Goal: Find specific page/section: Find specific page/section

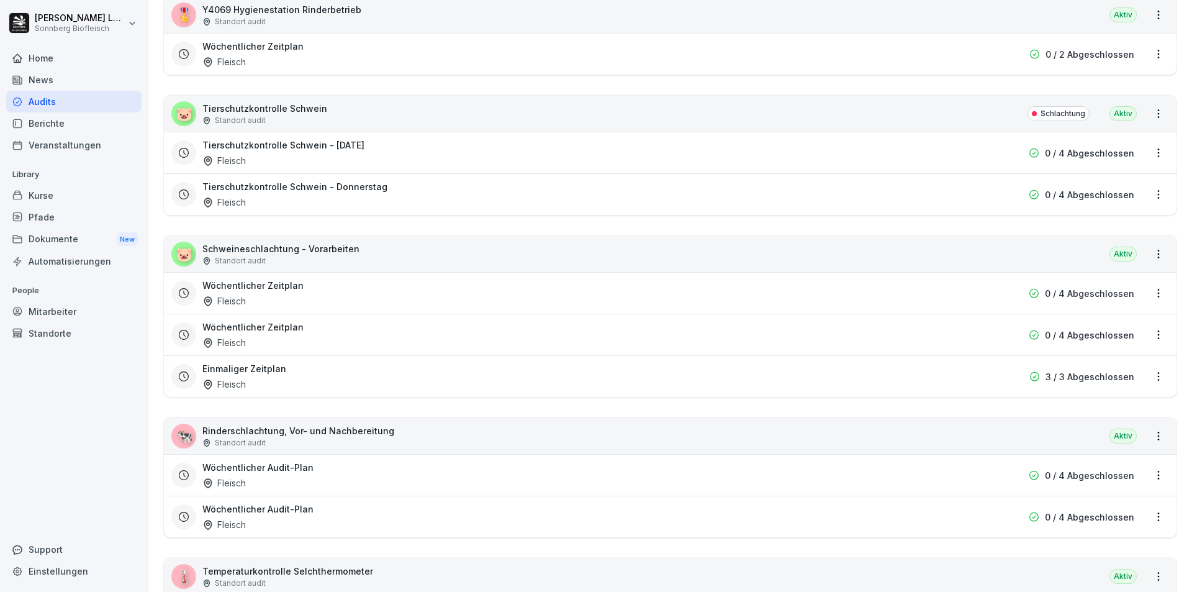
scroll to position [1579, 0]
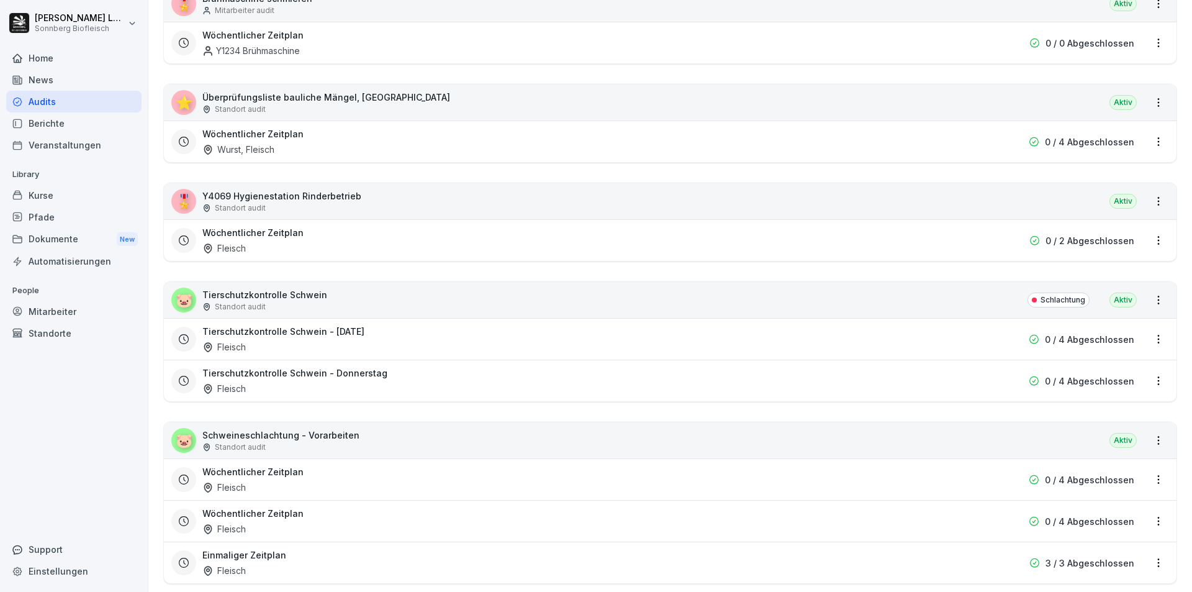
click at [372, 312] on div "🐷 Tierschutzkontrolle Schwein Standort audit Schlachtung [GEOGRAPHIC_DATA]" at bounding box center [670, 300] width 1012 height 36
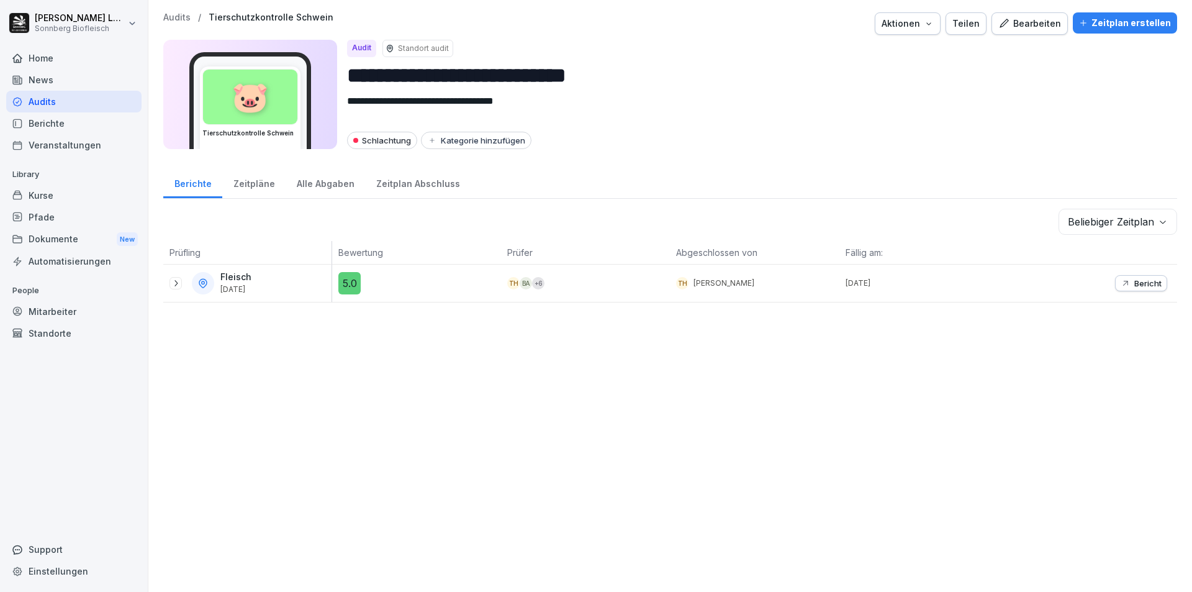
click at [168, 11] on div "**********" at bounding box center [670, 296] width 1044 height 592
click at [173, 14] on p "Audits" at bounding box center [176, 17] width 27 height 11
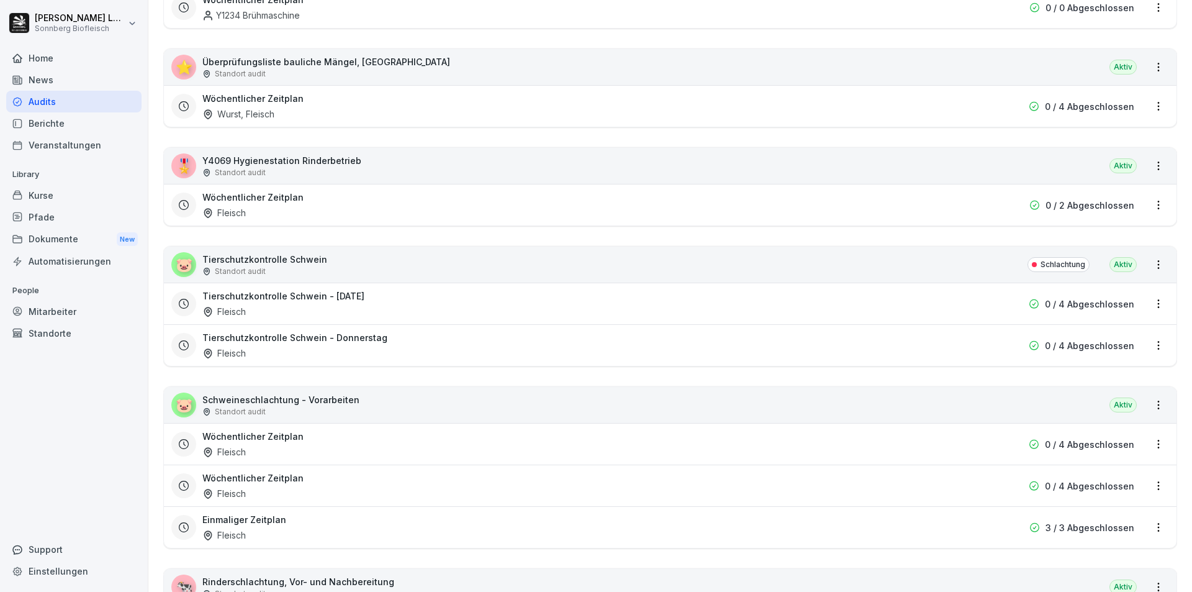
scroll to position [1800, 0]
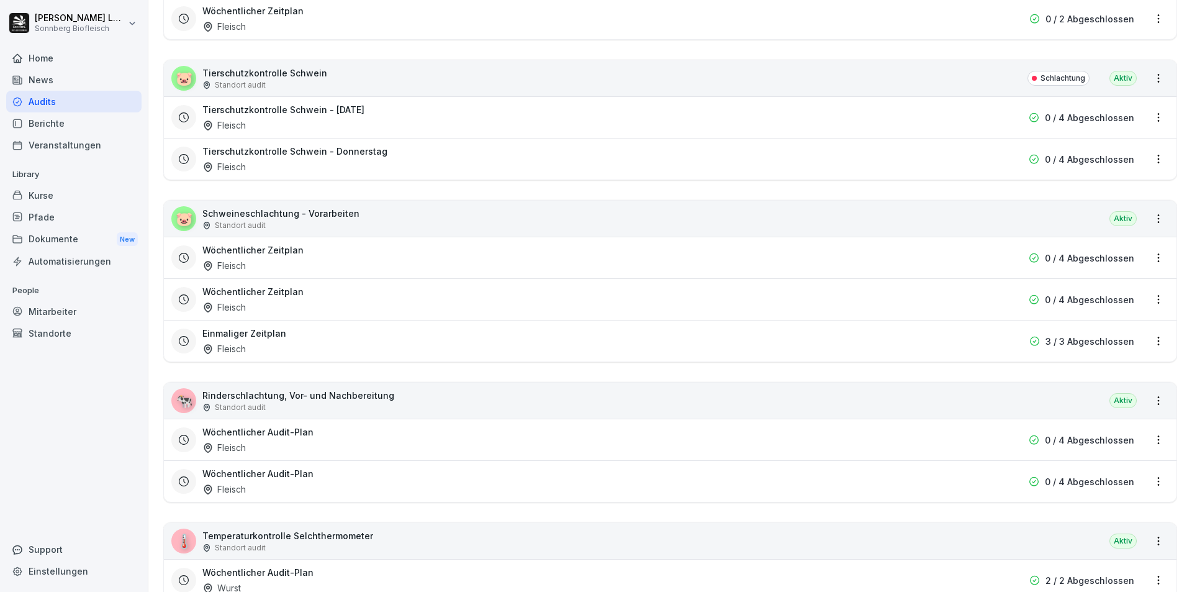
click at [361, 223] on div "🐷 Schweineschlachtung - Vorarbeiten Standort audit Aktiv" at bounding box center [670, 219] width 1012 height 36
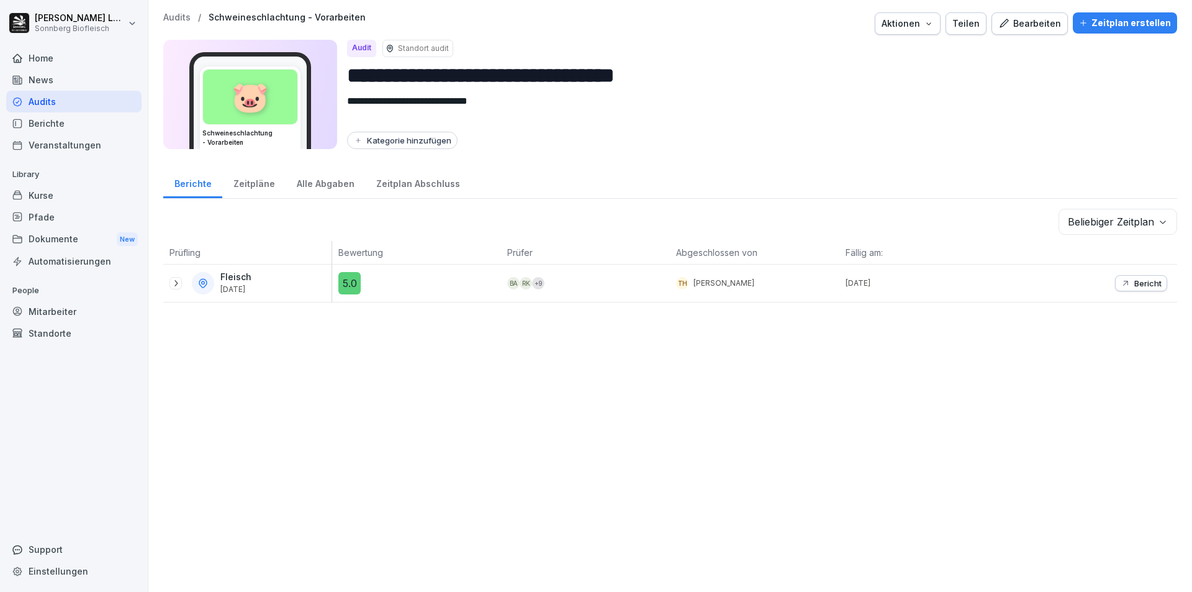
click at [178, 19] on p "Audits" at bounding box center [176, 17] width 27 height 11
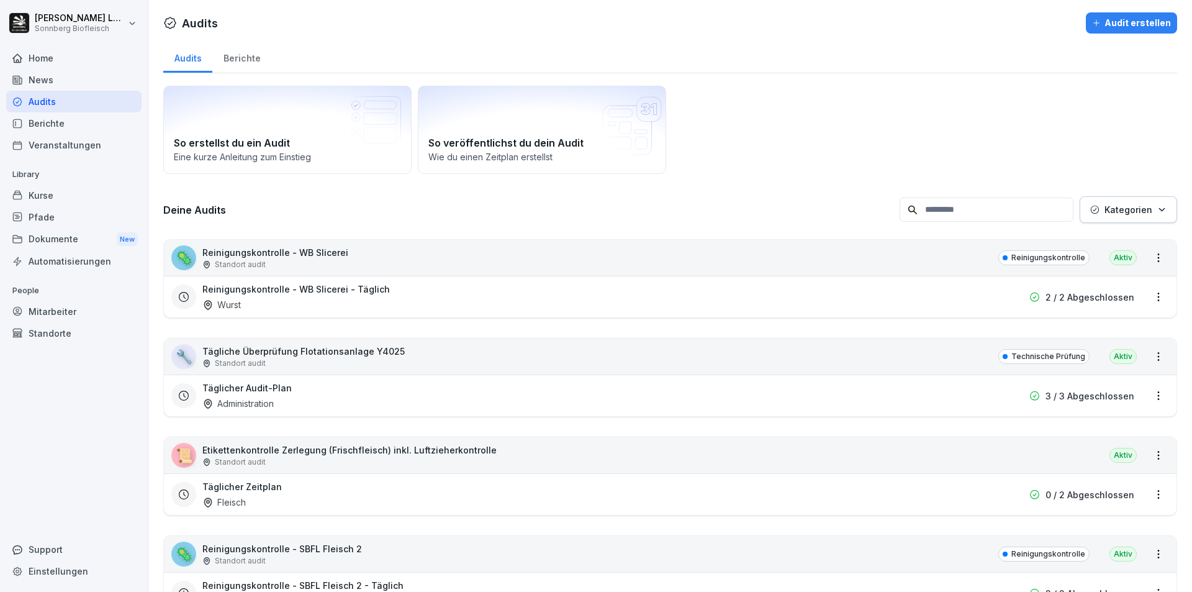
click at [956, 214] on input at bounding box center [986, 209] width 174 height 24
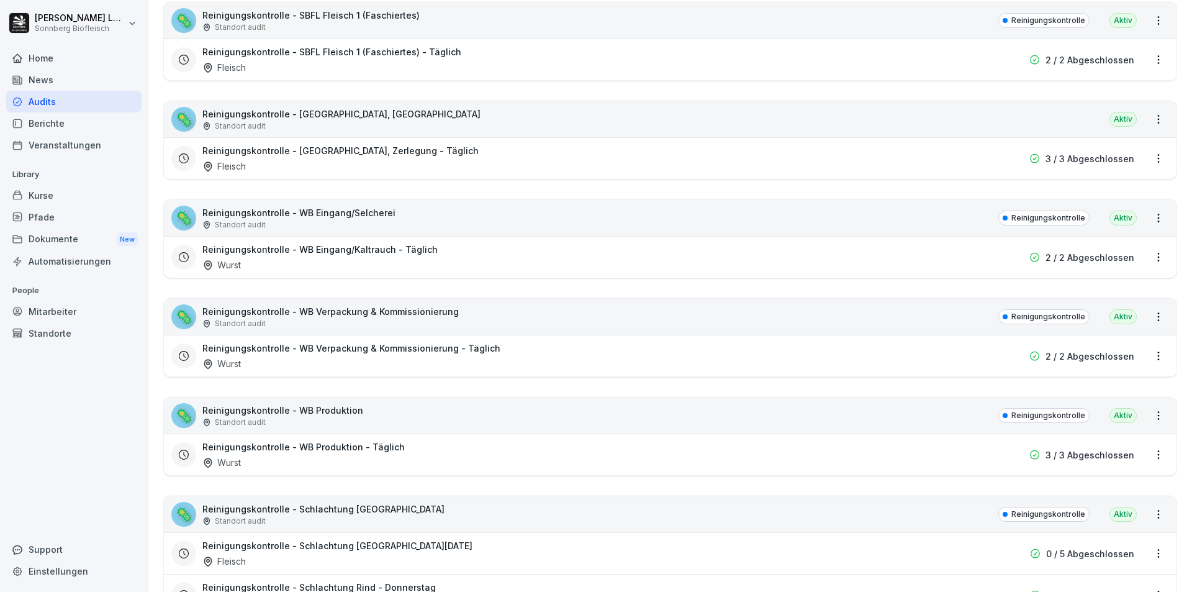
scroll to position [559, 0]
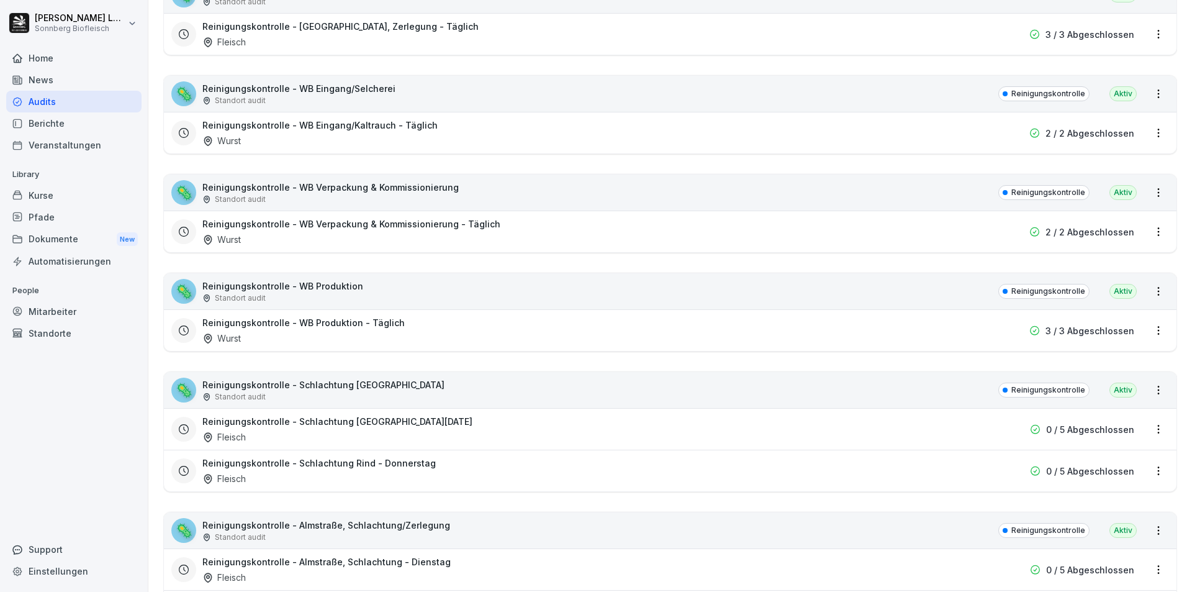
type input "*******"
click at [462, 394] on div "🦠 Reinigungskontrolle - Schlachtung Rind Standort audit Reinigungskontrolle Akt…" at bounding box center [670, 390] width 1012 height 36
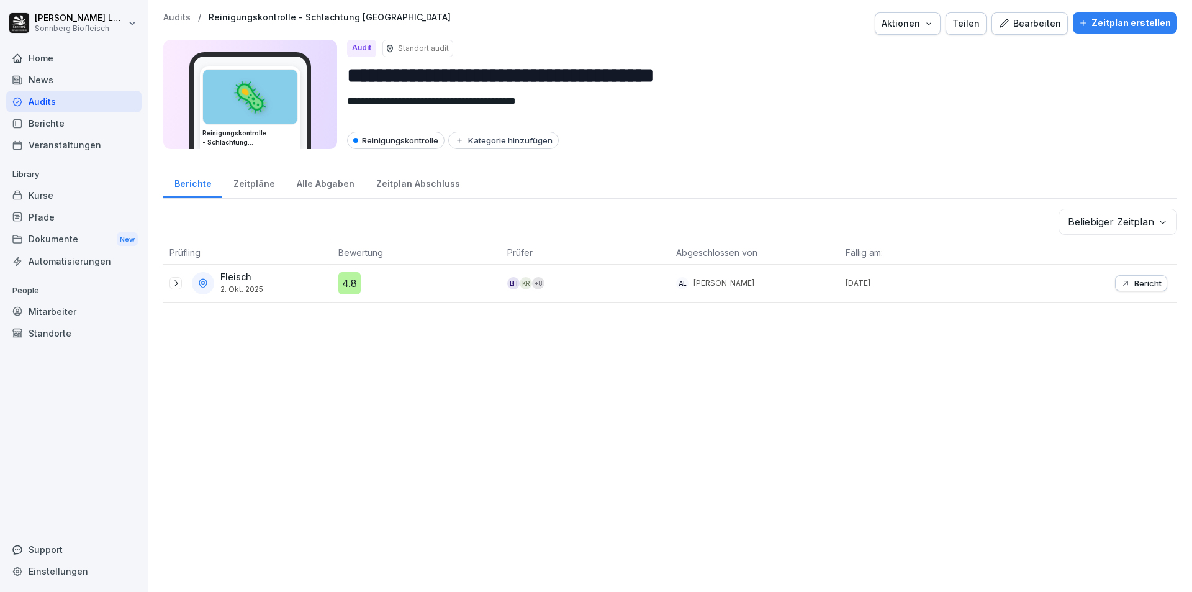
click at [180, 17] on p "Audits" at bounding box center [176, 17] width 27 height 11
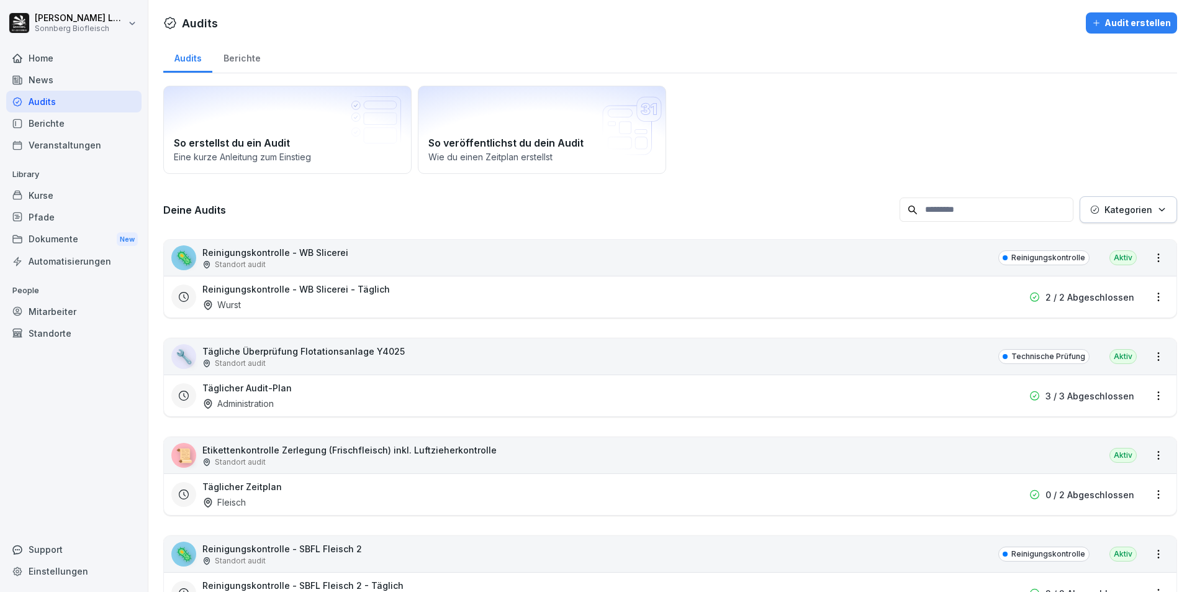
click at [933, 206] on input at bounding box center [986, 209] width 174 height 24
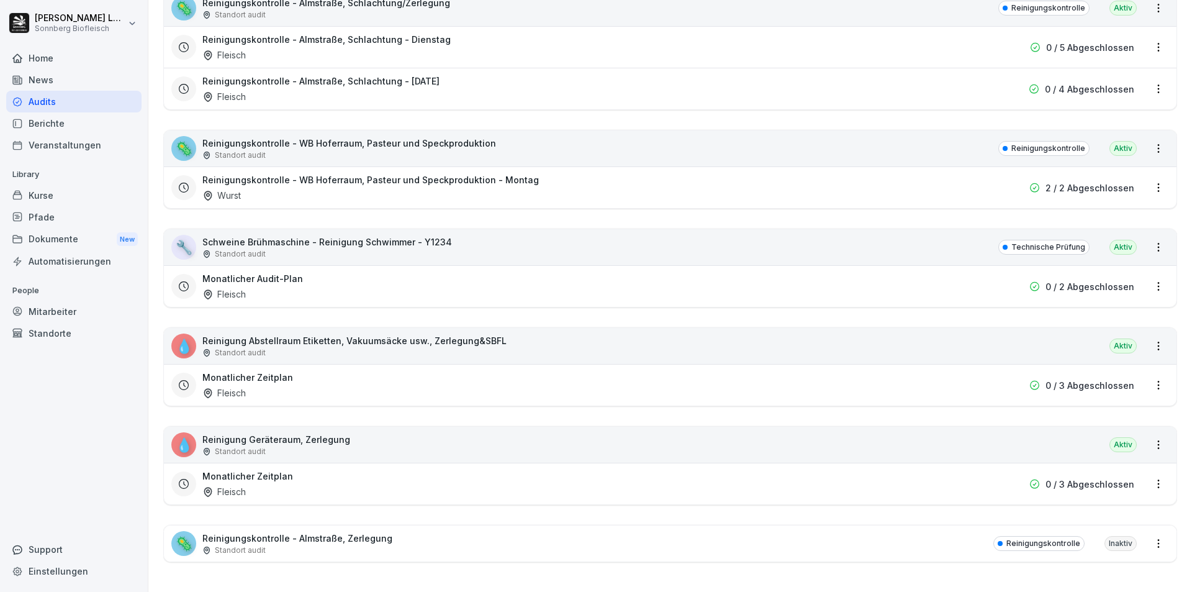
scroll to position [842, 0]
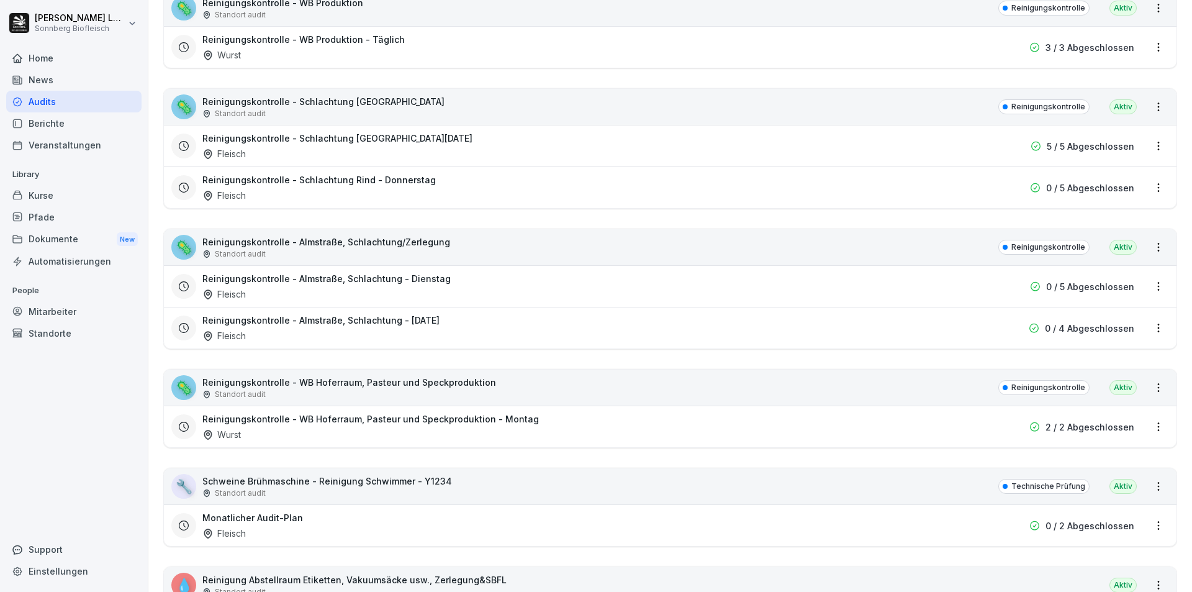
type input "********"
click at [504, 112] on div "🦠 Reinigungskontrolle - Schlachtung Rind Standort audit Reinigungskontrolle Akt…" at bounding box center [670, 107] width 1012 height 36
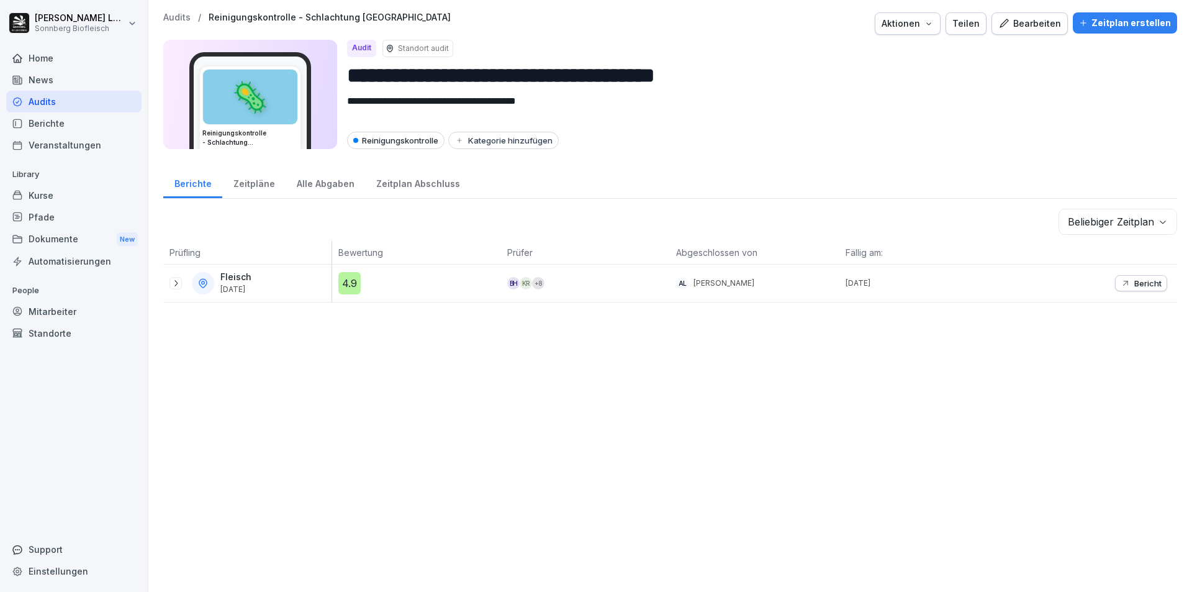
click at [173, 285] on icon at bounding box center [176, 283] width 10 height 10
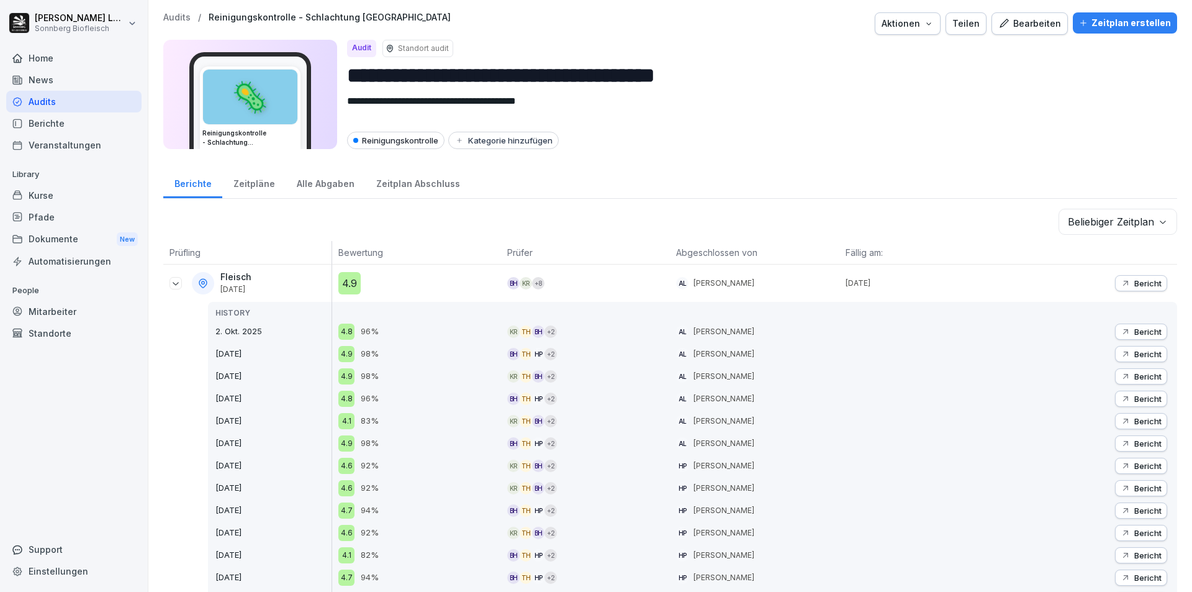
click at [163, 15] on p "Audits" at bounding box center [176, 17] width 27 height 11
